Goal: Find specific page/section: Find specific page/section

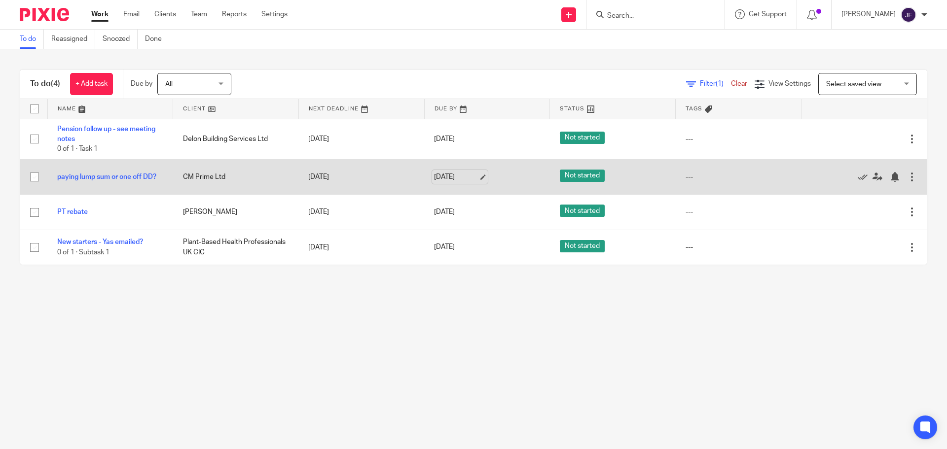
click at [475, 173] on link "13 Aug 2025" at bounding box center [456, 177] width 44 height 10
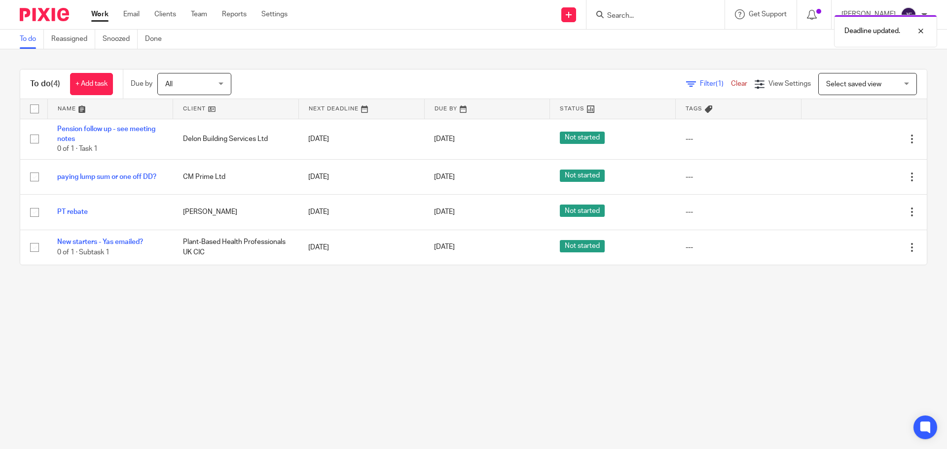
click at [417, 295] on main "To do Reassigned Snoozed Done To do (4) + Add task Due by All All Today Tomorro…" at bounding box center [473, 224] width 947 height 449
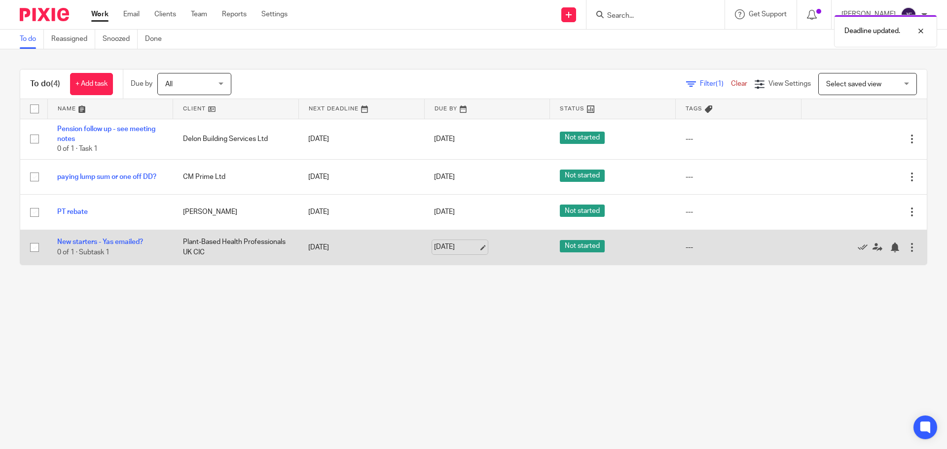
click at [456, 247] on link "14 Aug 2025" at bounding box center [456, 247] width 44 height 10
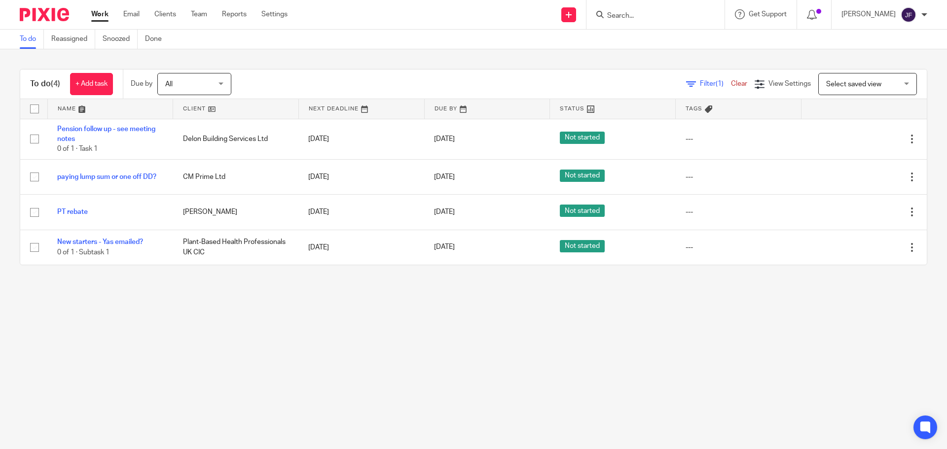
click at [321, 299] on main "To do Reassigned Snoozed Done To do (4) + Add task Due by All All Today Tomorro…" at bounding box center [473, 224] width 947 height 449
click at [631, 19] on input "Search" at bounding box center [650, 16] width 89 height 9
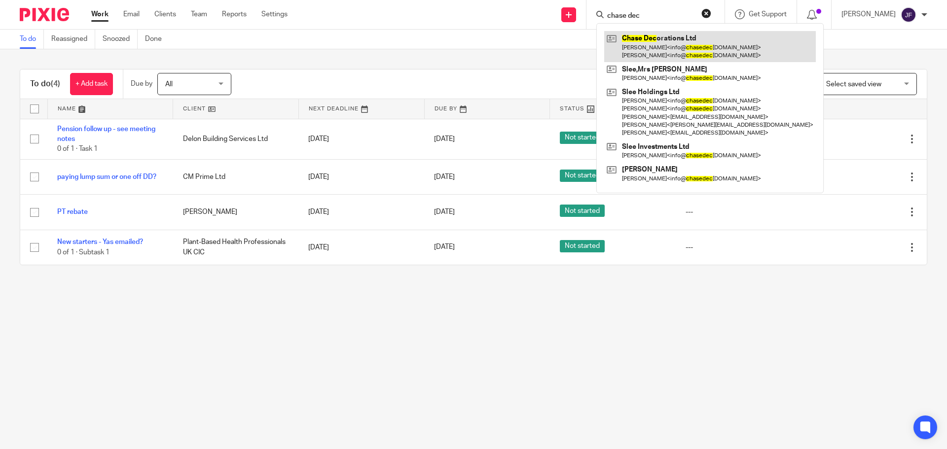
type input "chase dec"
click at [680, 44] on link at bounding box center [710, 46] width 212 height 31
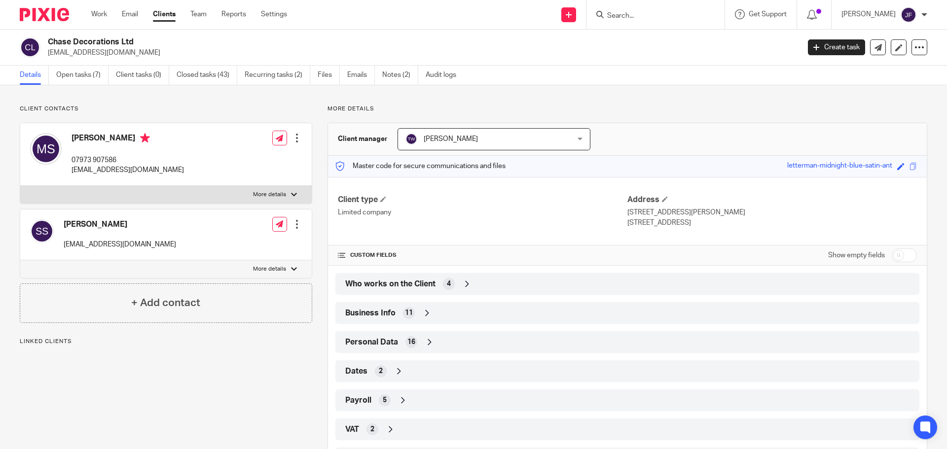
click at [419, 280] on span "Who works on the Client" at bounding box center [390, 284] width 90 height 10
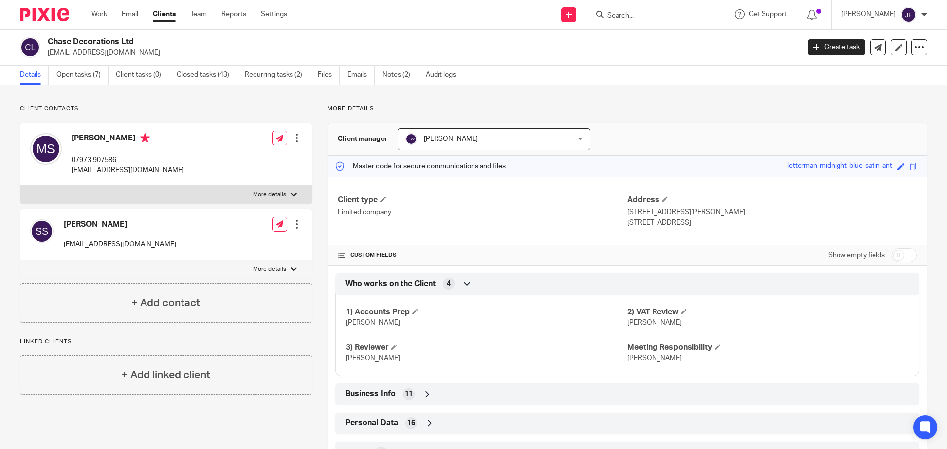
click at [654, 17] on input "Search" at bounding box center [650, 16] width 89 height 9
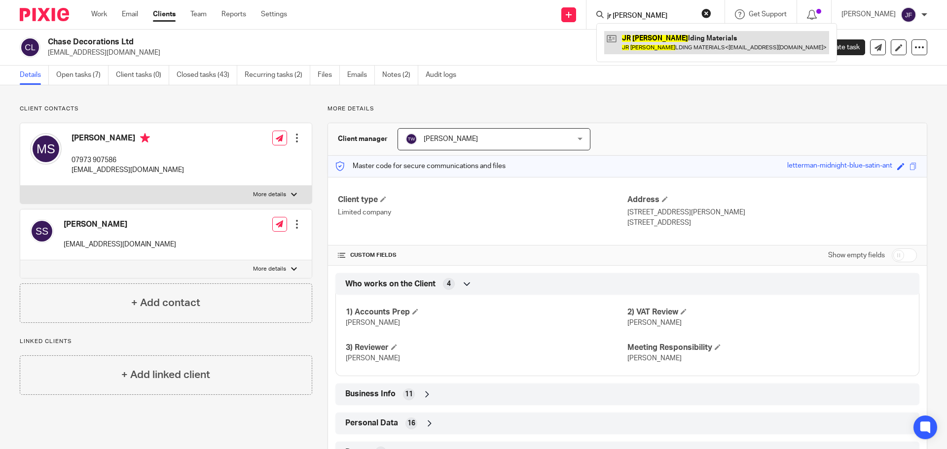
type input "jr bui"
click at [711, 43] on link at bounding box center [716, 42] width 225 height 23
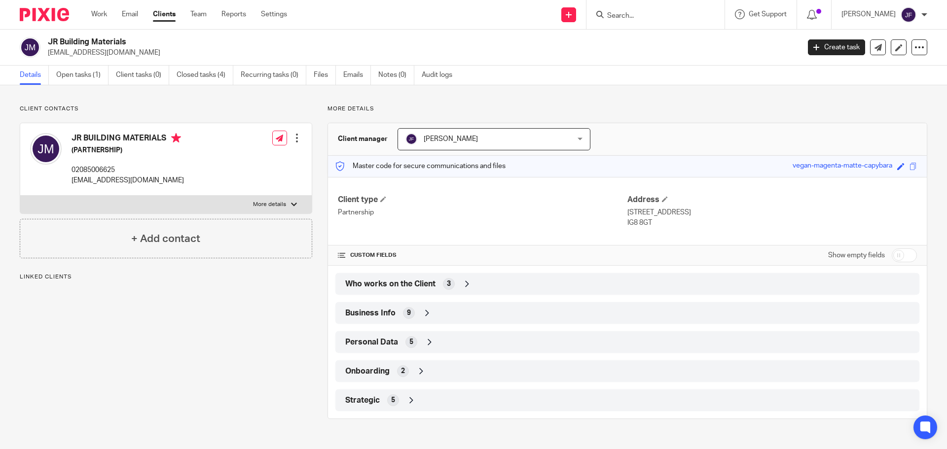
click at [454, 313] on div "Business Info 9" at bounding box center [627, 313] width 569 height 17
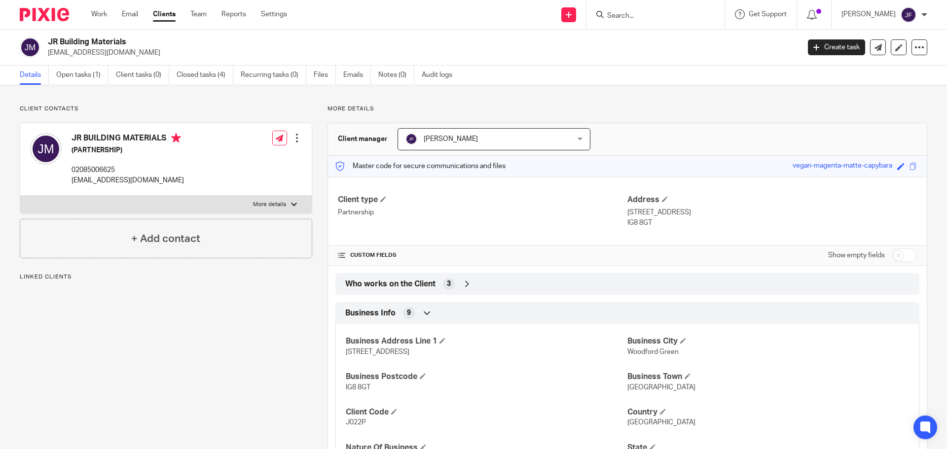
click at [451, 318] on div "Business Info 9" at bounding box center [627, 313] width 569 height 17
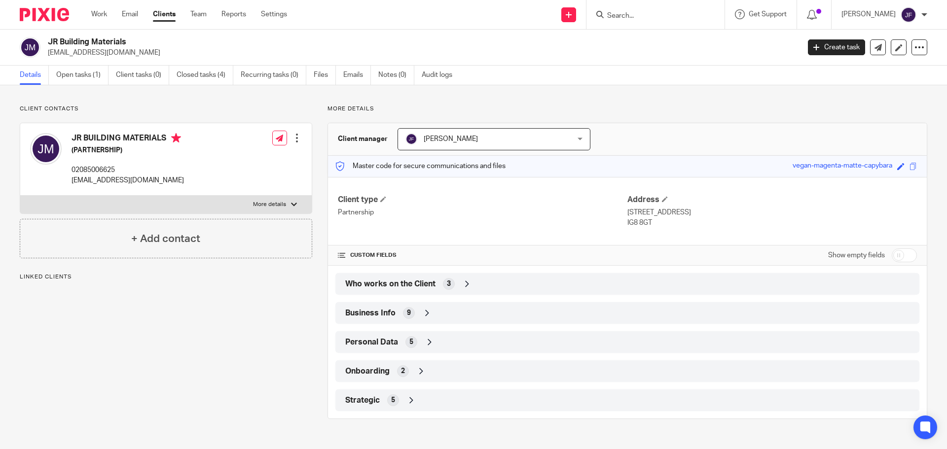
click at [628, 13] on input "Search" at bounding box center [650, 16] width 89 height 9
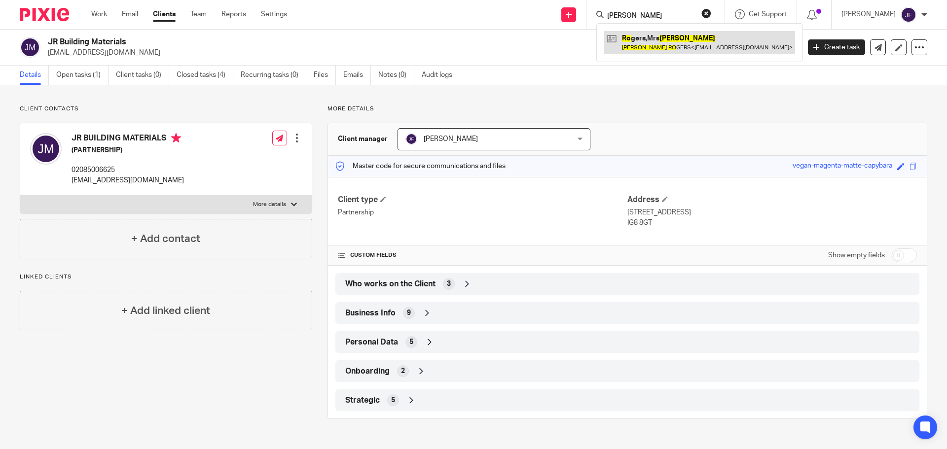
type input "linda ro"
click at [701, 35] on link at bounding box center [699, 42] width 191 height 23
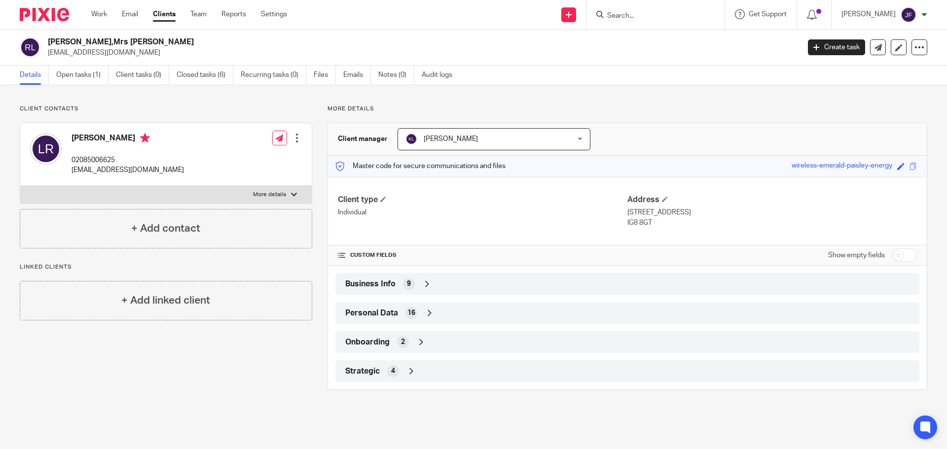
click at [37, 16] on img at bounding box center [44, 14] width 49 height 13
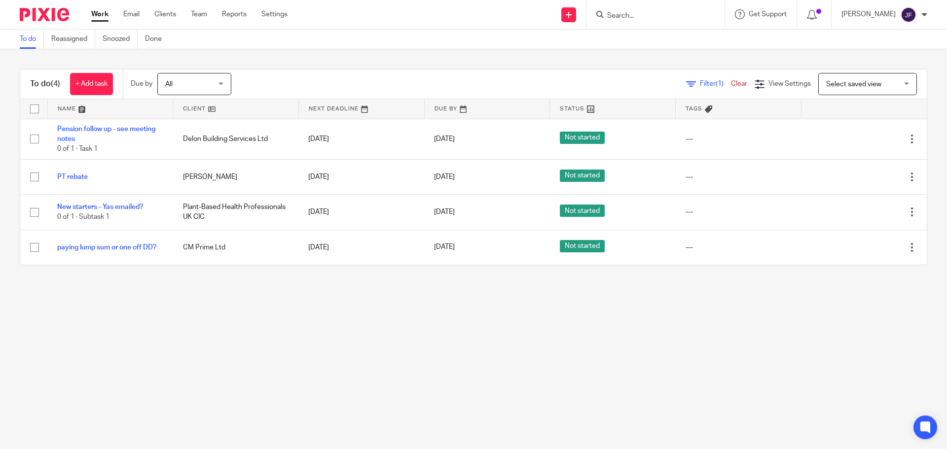
click at [635, 16] on input "Search" at bounding box center [650, 16] width 89 height 9
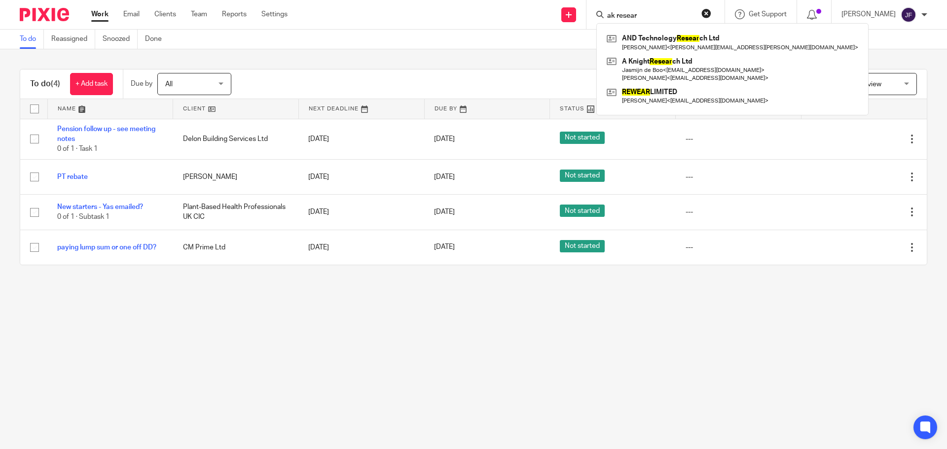
click at [625, 15] on input "ak resear" at bounding box center [650, 16] width 89 height 9
click at [624, 15] on input "ak resear" at bounding box center [650, 16] width 89 height 9
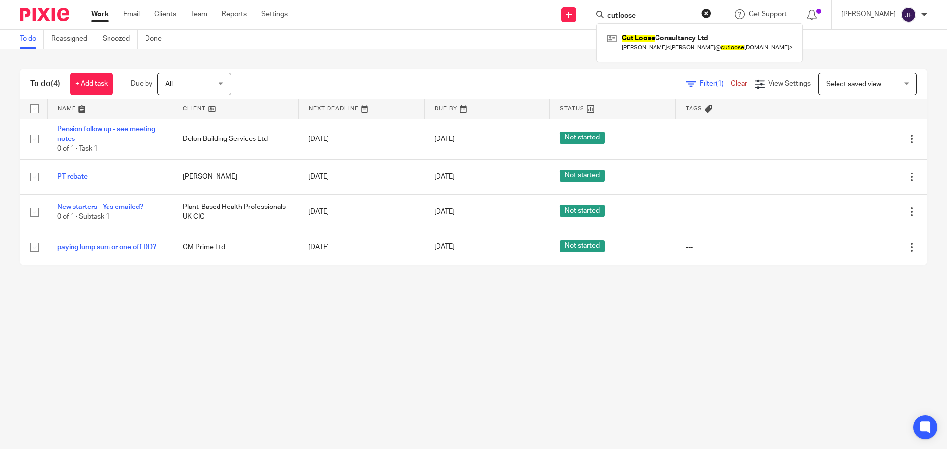
type input "cut loose"
drag, startPoint x: 697, startPoint y: 54, endPoint x: 695, endPoint y: 48, distance: 6.4
click at [697, 54] on div "Cut Loose Consultancy Ltd Adam Lawrence < adam@ cutloose consultancy.co.uk >" at bounding box center [699, 42] width 207 height 38
click at [693, 40] on link at bounding box center [699, 42] width 191 height 23
